Goal: Task Accomplishment & Management: Manage account settings

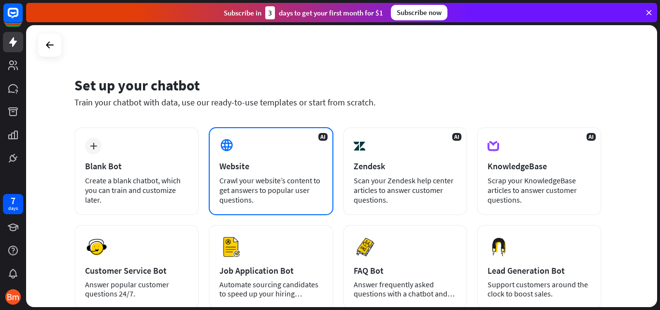
click at [248, 192] on div "Crawl your website’s content to get answers to popular user questions." at bounding box center [271, 190] width 103 height 29
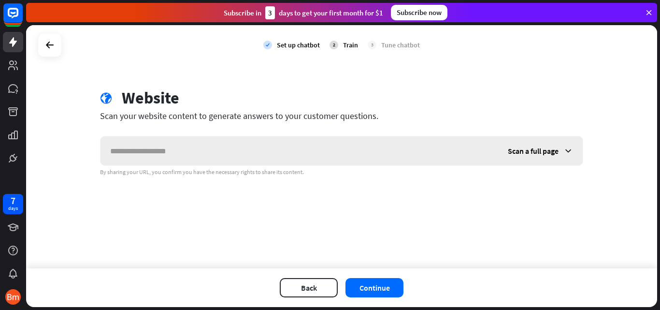
click at [178, 150] on input "text" at bounding box center [300, 150] width 398 height 29
click at [51, 44] on icon at bounding box center [50, 45] width 12 height 12
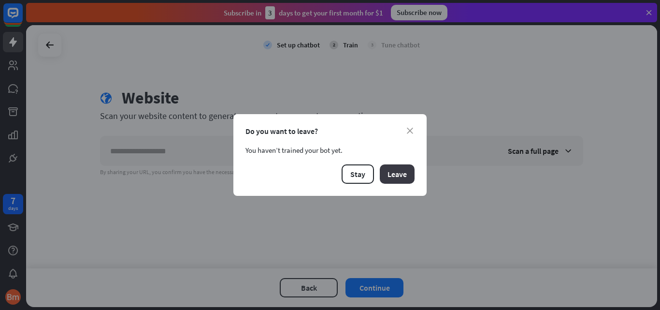
click at [404, 176] on button "Leave" at bounding box center [397, 173] width 35 height 19
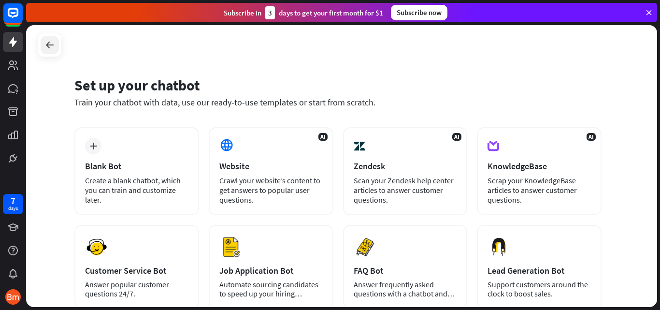
click at [53, 46] on icon at bounding box center [50, 45] width 12 height 12
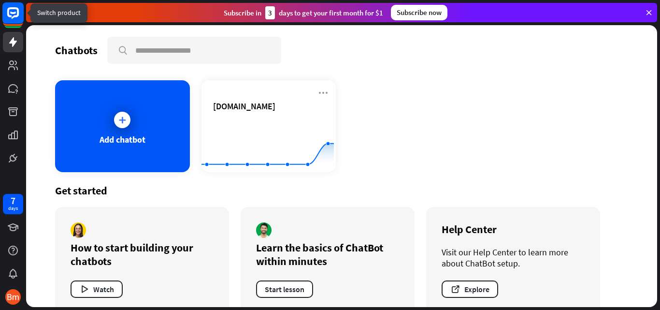
click at [11, 19] on rect at bounding box center [12, 12] width 21 height 21
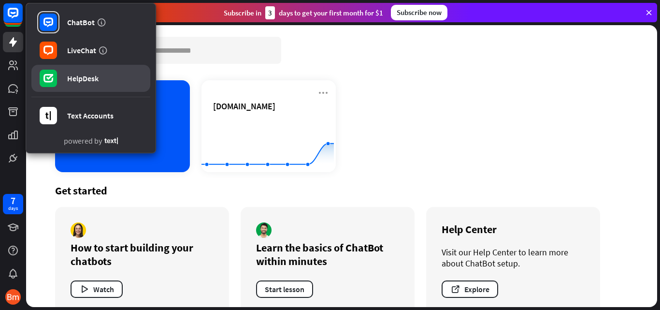
click at [82, 78] on div "HelpDesk" at bounding box center [82, 78] width 31 height 10
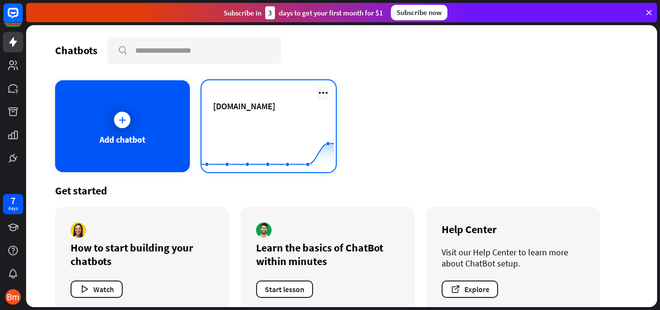
click at [318, 95] on icon at bounding box center [324, 93] width 12 height 12
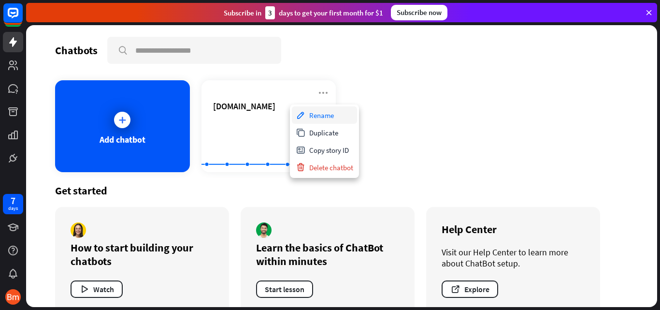
click at [317, 119] on div "Rename" at bounding box center [324, 114] width 65 height 17
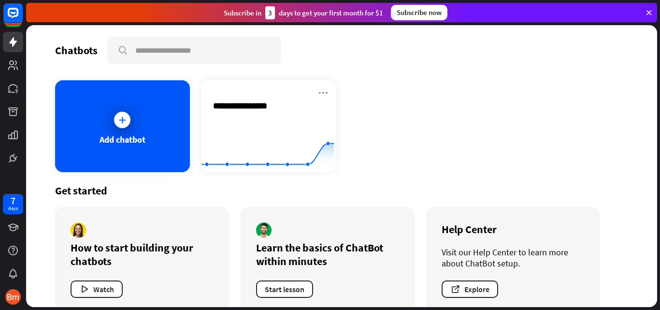
click at [361, 148] on div "**********" at bounding box center [341, 126] width 573 height 92
click at [12, 296] on img at bounding box center [12, 296] width 15 height 15
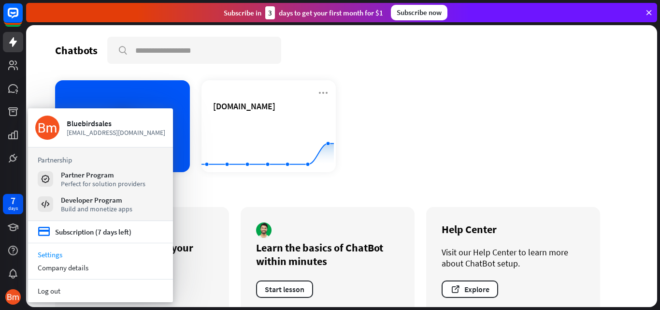
click at [77, 257] on link "Settings" at bounding box center [100, 254] width 145 height 13
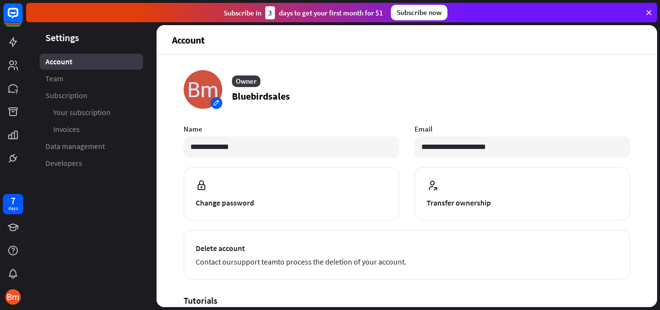
click at [215, 98] on div at bounding box center [203, 89] width 39 height 39
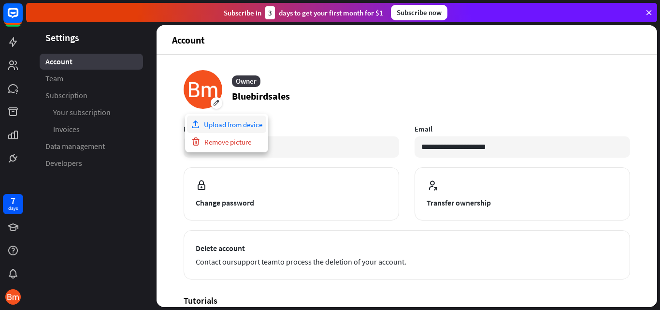
click at [215, 119] on div "Upload from device" at bounding box center [226, 124] width 79 height 17
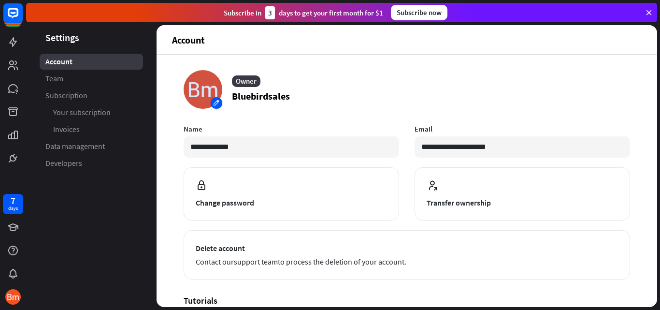
click at [210, 103] on div at bounding box center [203, 89] width 39 height 39
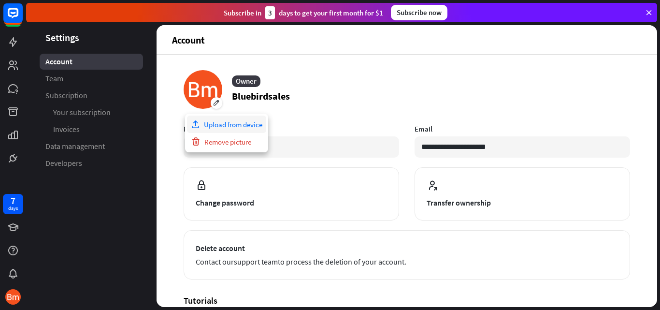
click at [207, 127] on div "Upload from device" at bounding box center [226, 124] width 79 height 17
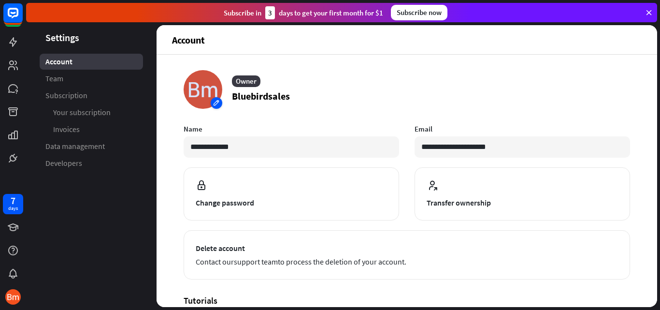
click at [213, 100] on div at bounding box center [203, 89] width 39 height 39
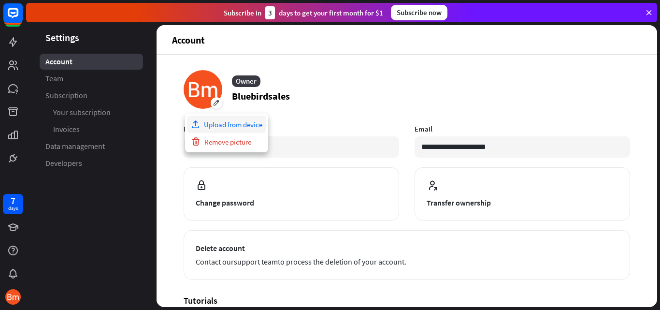
click at [235, 131] on div "Upload from device" at bounding box center [226, 124] width 79 height 17
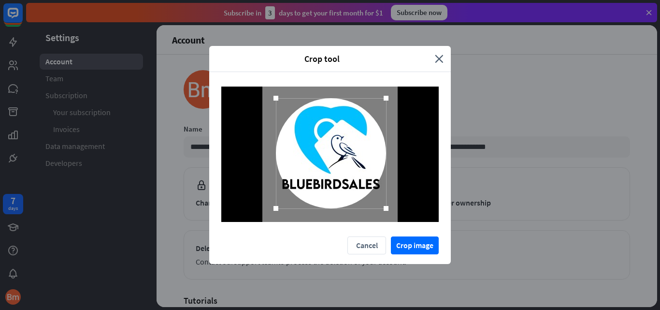
drag, startPoint x: 382, startPoint y: 96, endPoint x: 384, endPoint y: 102, distance: 6.6
click at [384, 102] on div at bounding box center [386, 98] width 15 height 15
click at [348, 126] on div at bounding box center [331, 156] width 110 height 110
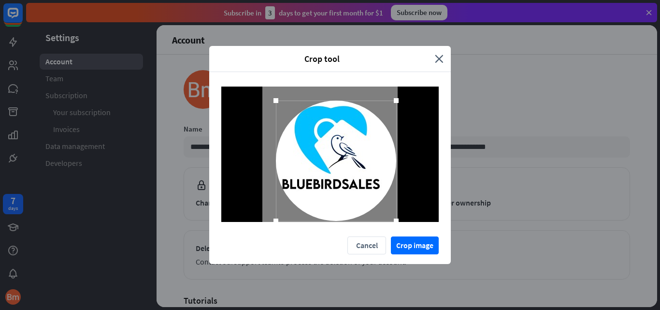
drag, startPoint x: 386, startPoint y: 209, endPoint x: 396, endPoint y: 218, distance: 13.1
click at [396, 218] on div at bounding box center [396, 221] width 15 height 15
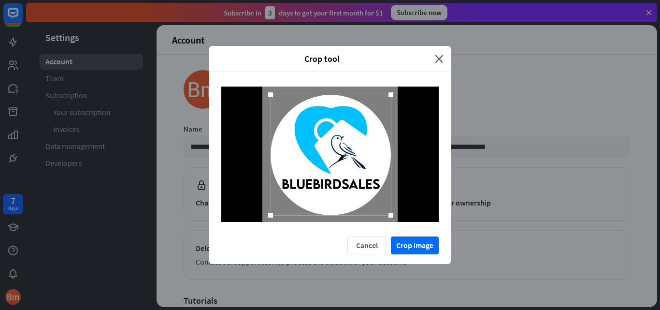
drag, startPoint x: 354, startPoint y: 183, endPoint x: 349, endPoint y: 177, distance: 8.2
click at [349, 177] on div at bounding box center [331, 155] width 120 height 120
click at [414, 239] on button "Crop image" at bounding box center [415, 245] width 48 height 18
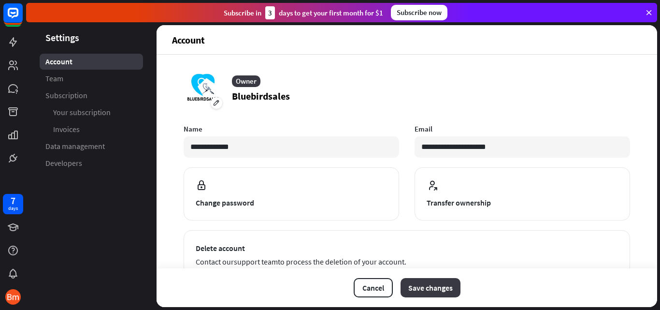
click at [446, 290] on button "Save changes" at bounding box center [431, 287] width 60 height 19
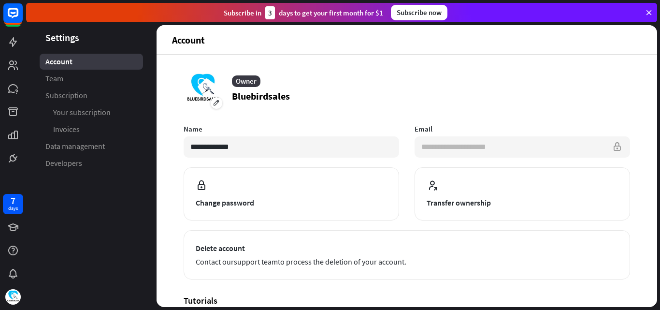
click at [538, 152] on input "**********" at bounding box center [523, 146] width 216 height 21
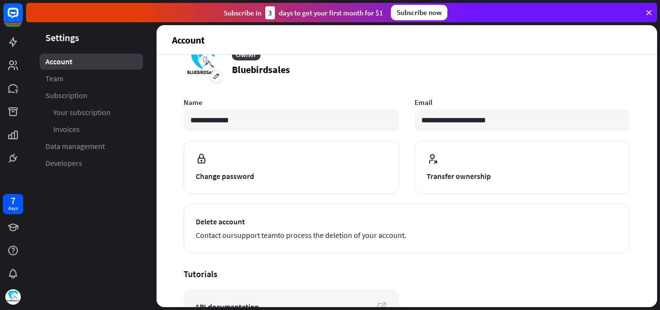
scroll to position [4, 0]
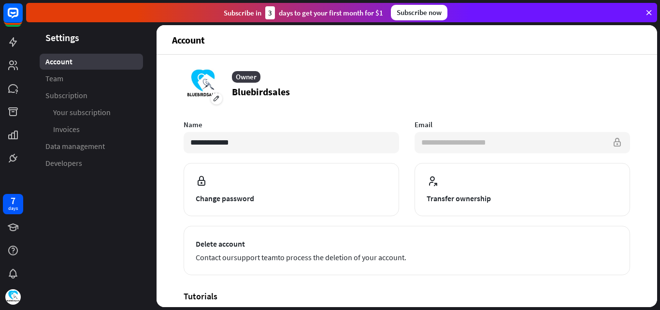
click at [524, 141] on input "**********" at bounding box center [523, 142] width 216 height 21
click at [486, 145] on input "**********" at bounding box center [523, 142] width 216 height 21
click at [15, 90] on icon at bounding box center [13, 89] width 12 height 12
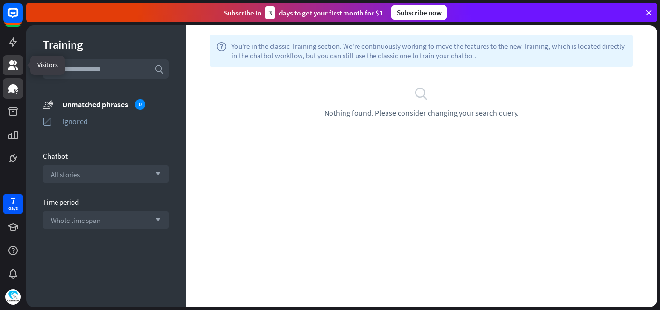
click at [16, 71] on icon at bounding box center [13, 65] width 12 height 12
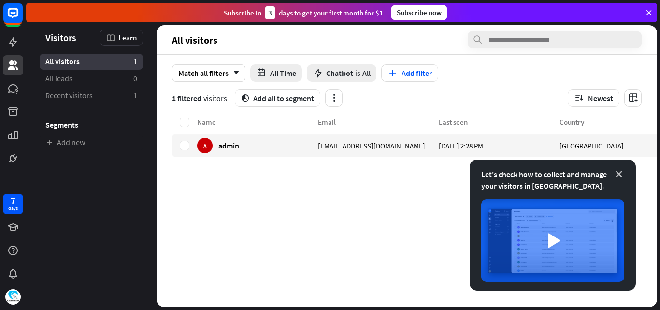
click at [618, 173] on icon at bounding box center [620, 174] width 10 height 10
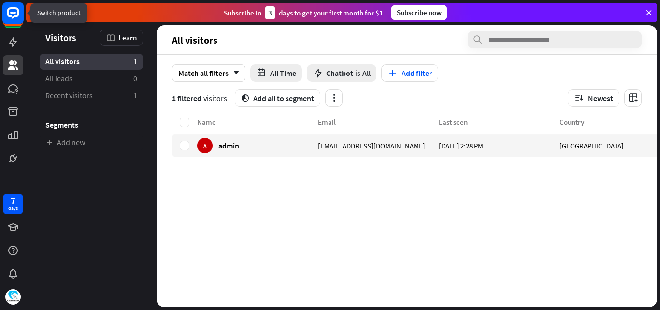
click at [9, 25] on rect at bounding box center [13, 16] width 20 height 20
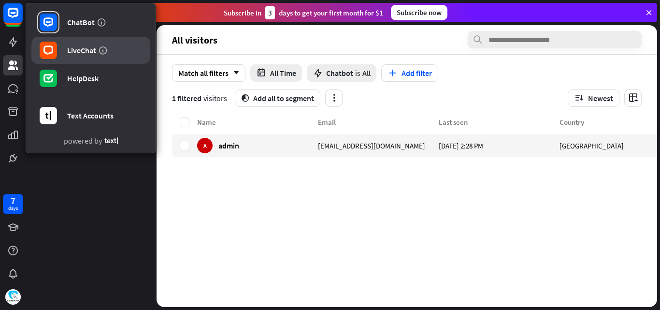
click at [75, 63] on link "LiveChat" at bounding box center [90, 50] width 119 height 27
